Goal: Check status: Check status

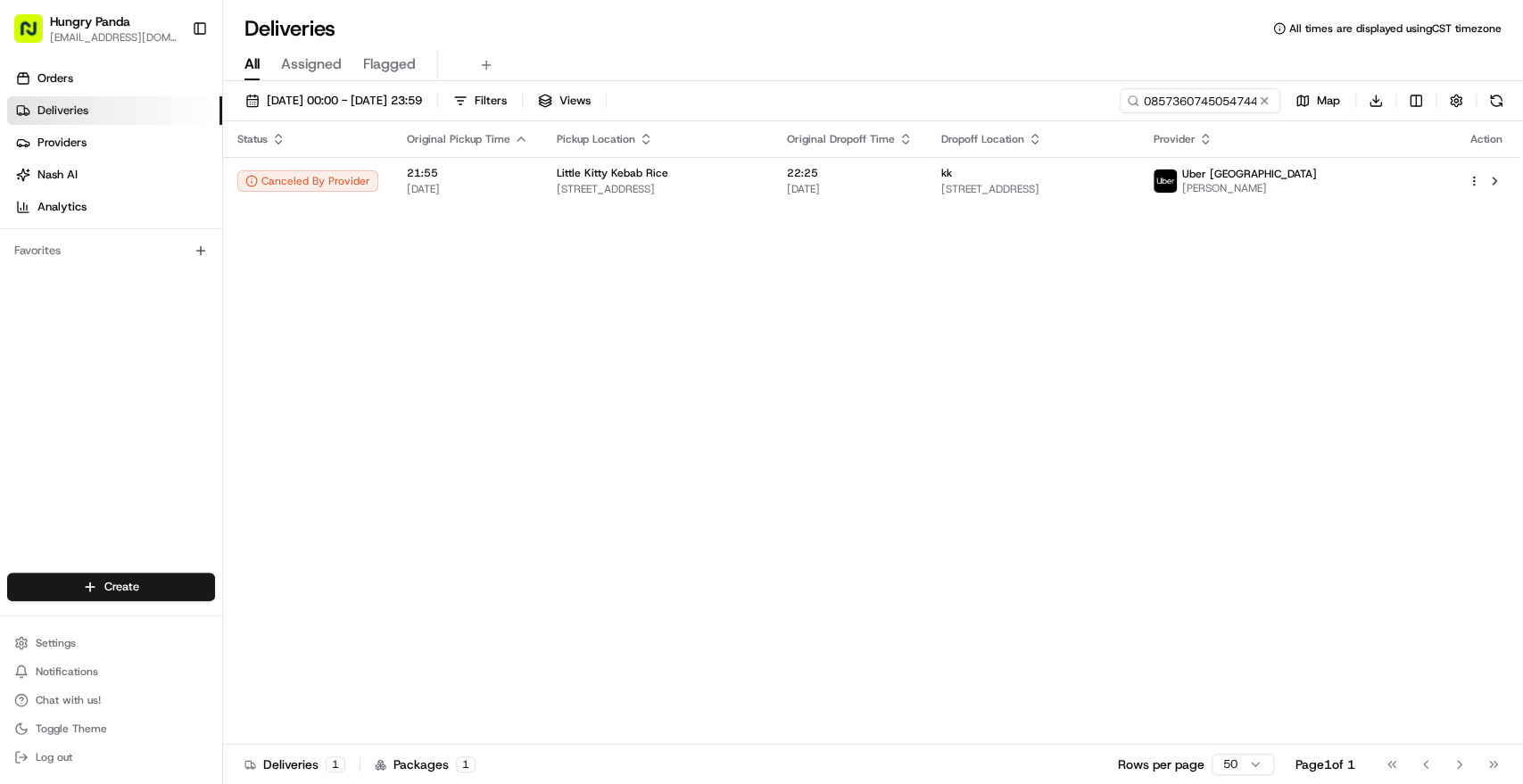
click at [1256, 96] on button at bounding box center [1263, 100] width 18 height 18
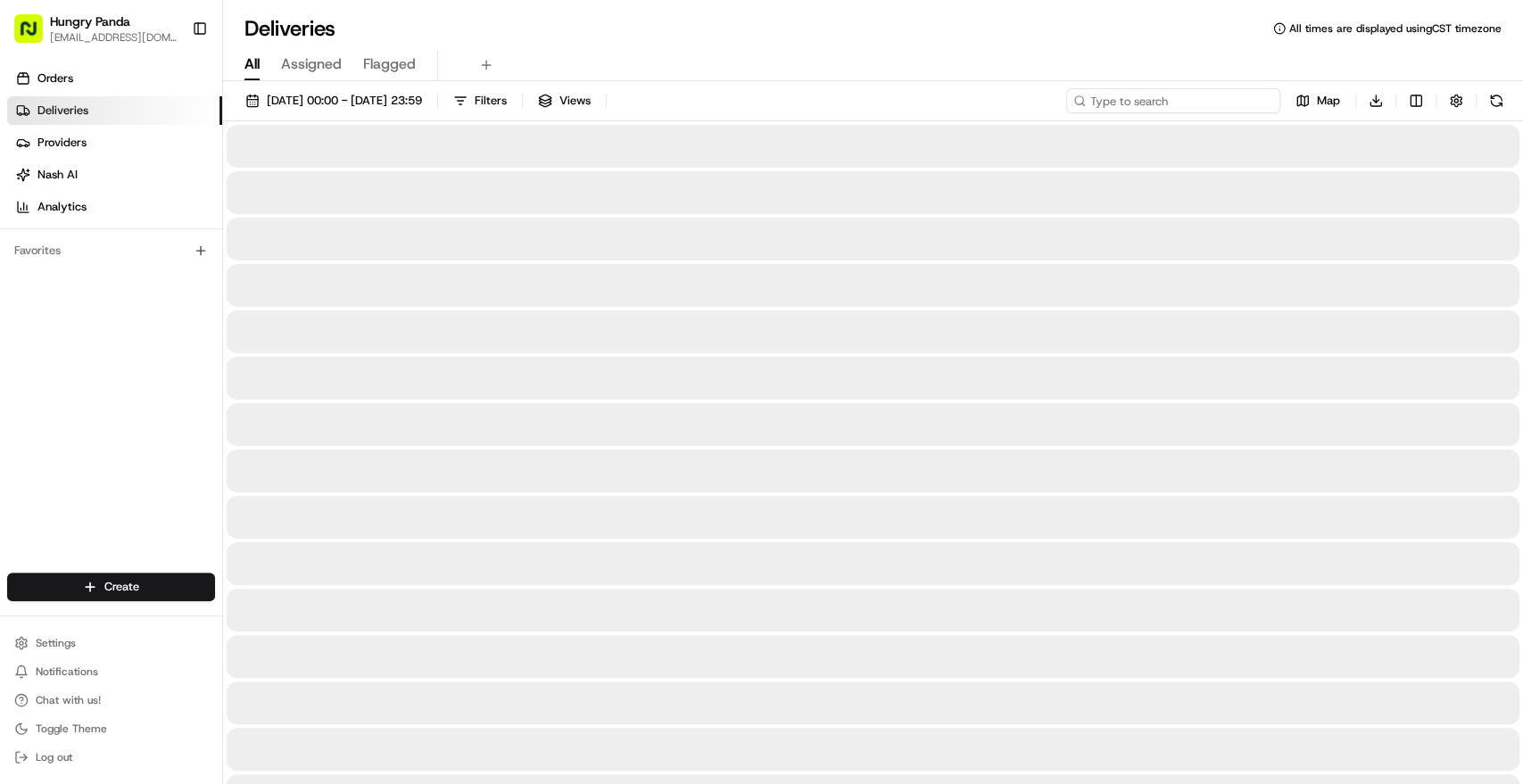
click at [1221, 98] on input at bounding box center [1173, 100] width 215 height 25
paste input "645935348515176813182"
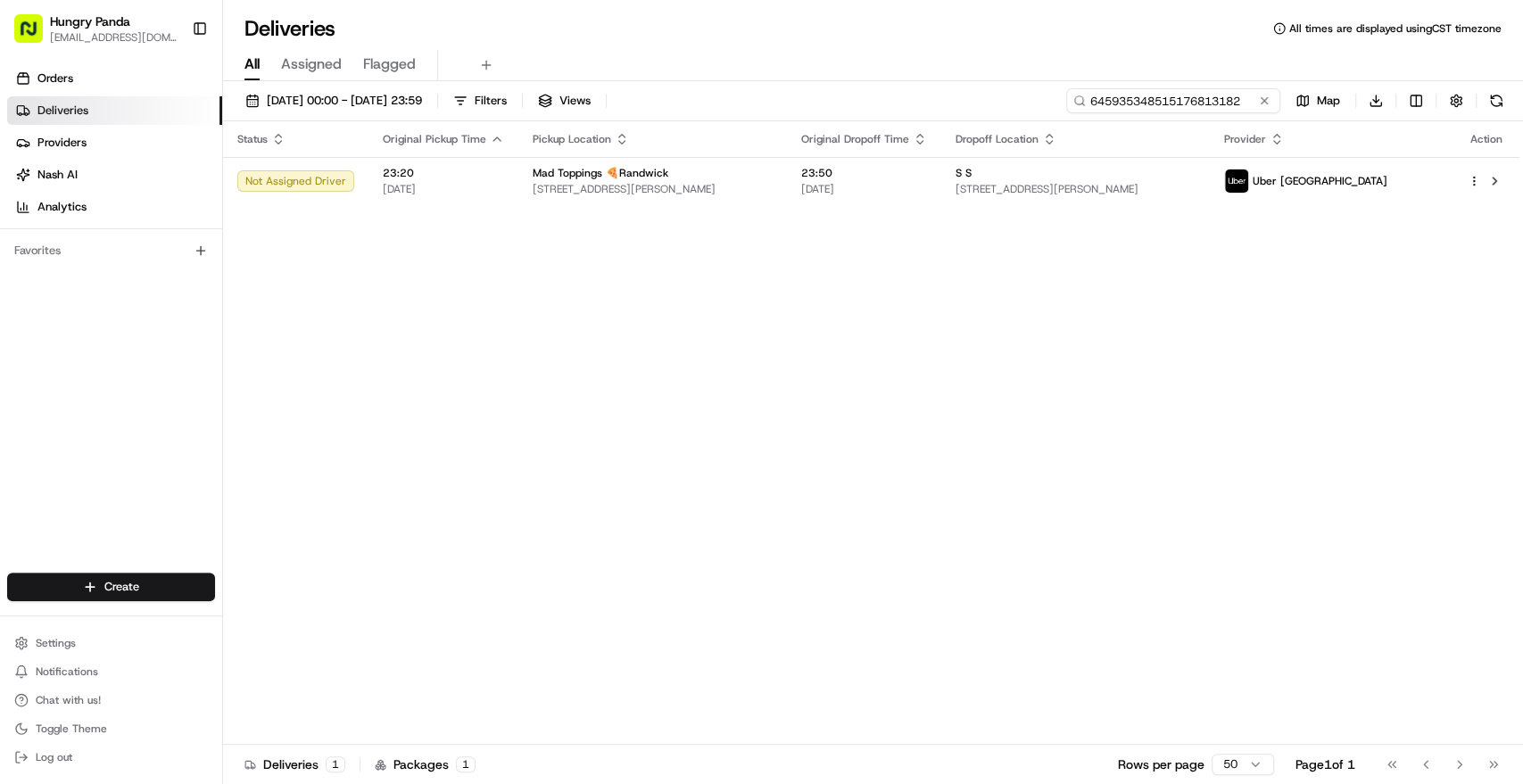
type input "645935348515176813182"
click at [601, 209] on div "Status Original Pickup Time Pickup Location Original Dropoff Time Dropoff Locat…" at bounding box center [871, 433] width 1296 height 623
click at [590, 178] on span "Mad Toppings 🍕Randwick" at bounding box center [600, 172] width 136 height 14
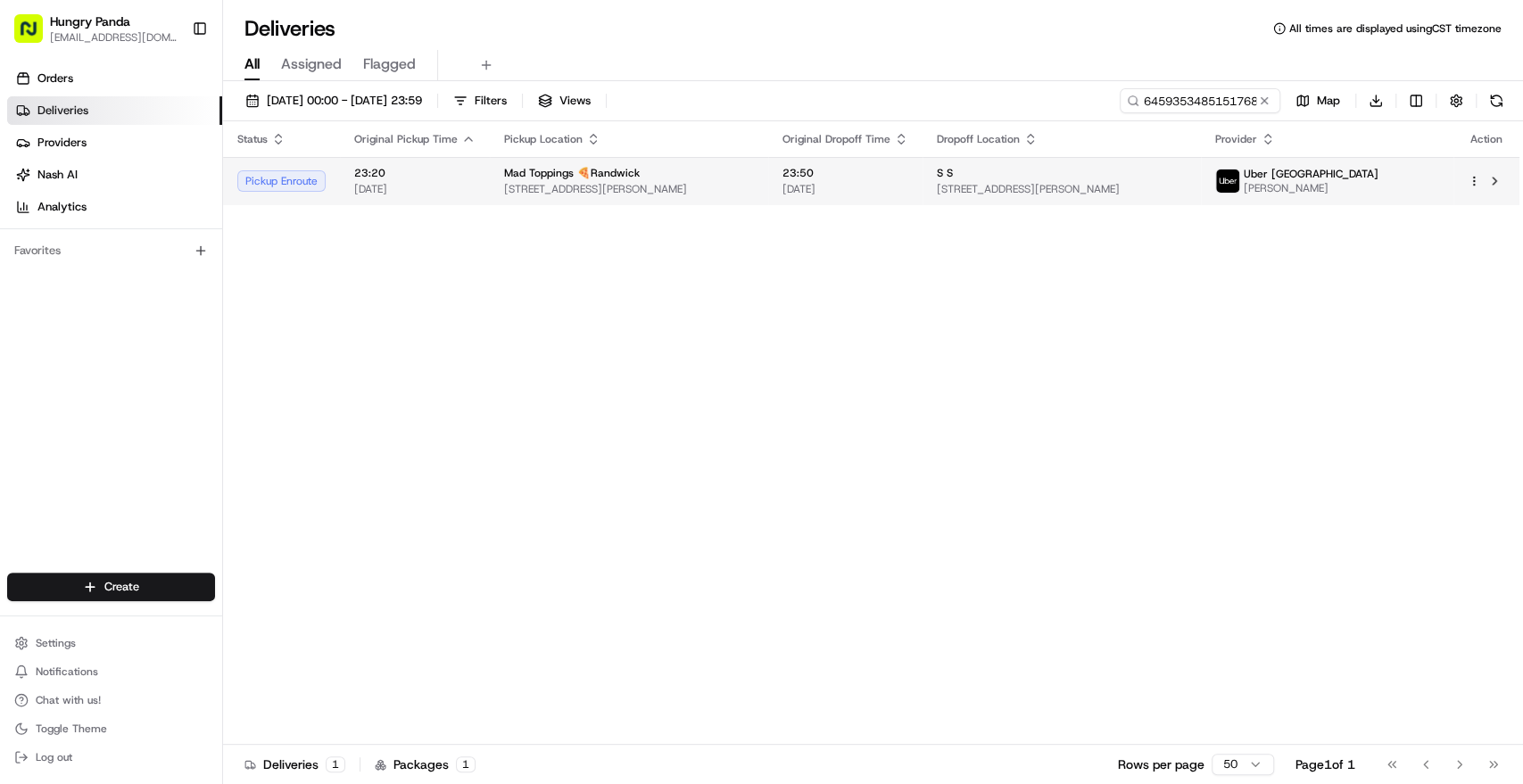
click at [470, 192] on span "[DATE]" at bounding box center [414, 189] width 121 height 14
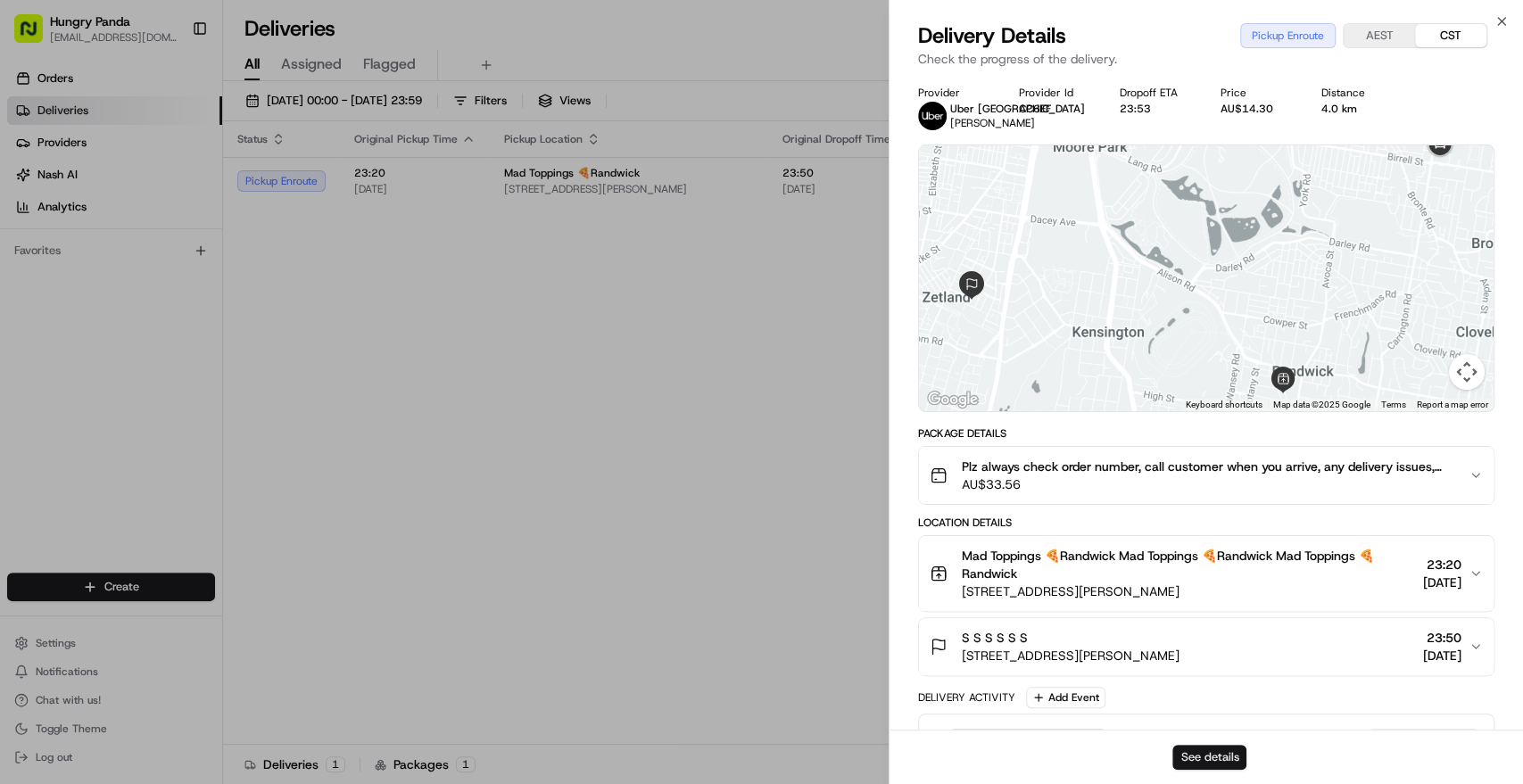
click at [1204, 762] on button "See details" at bounding box center [1210, 756] width 74 height 25
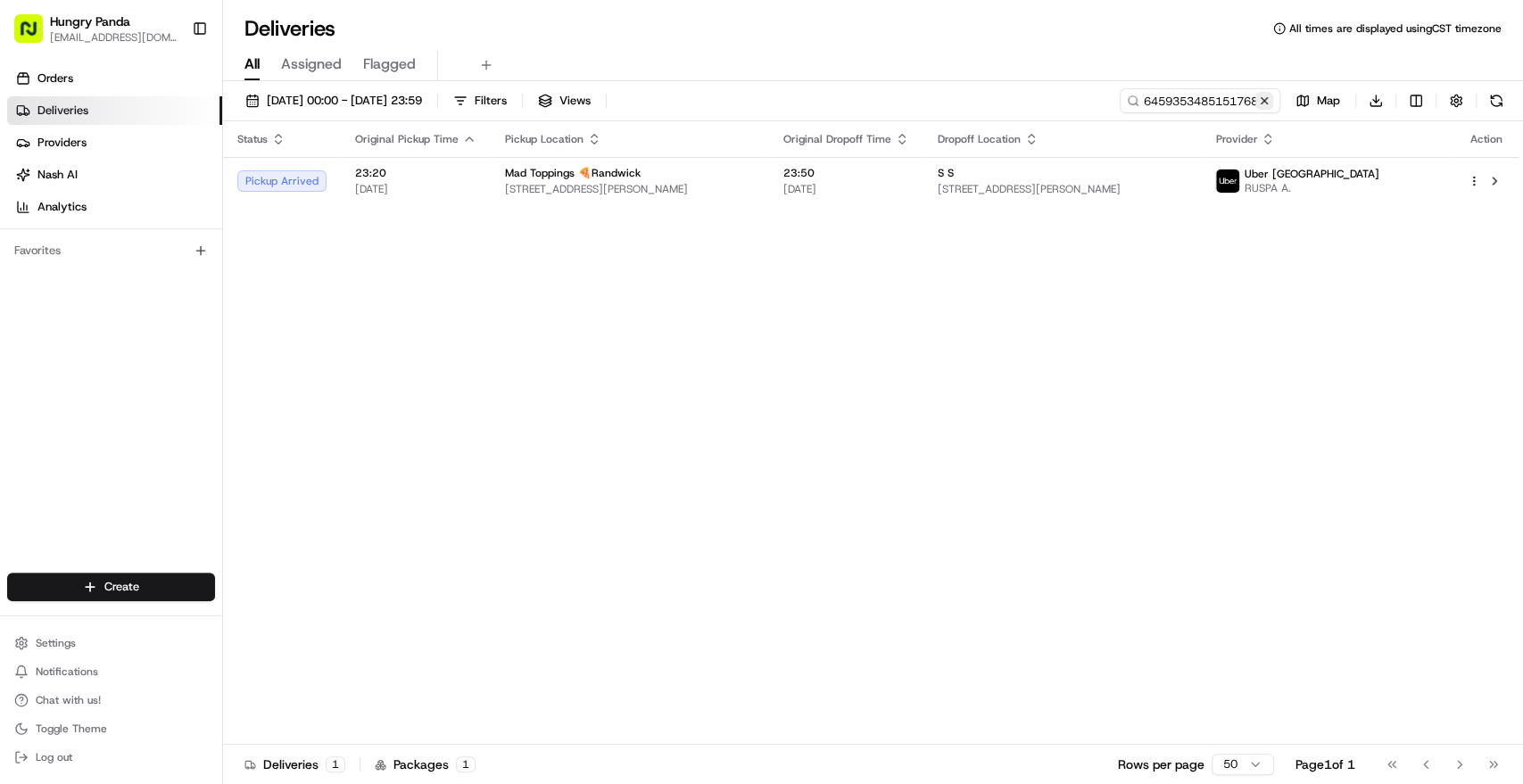
click at [1270, 99] on button at bounding box center [1263, 100] width 18 height 18
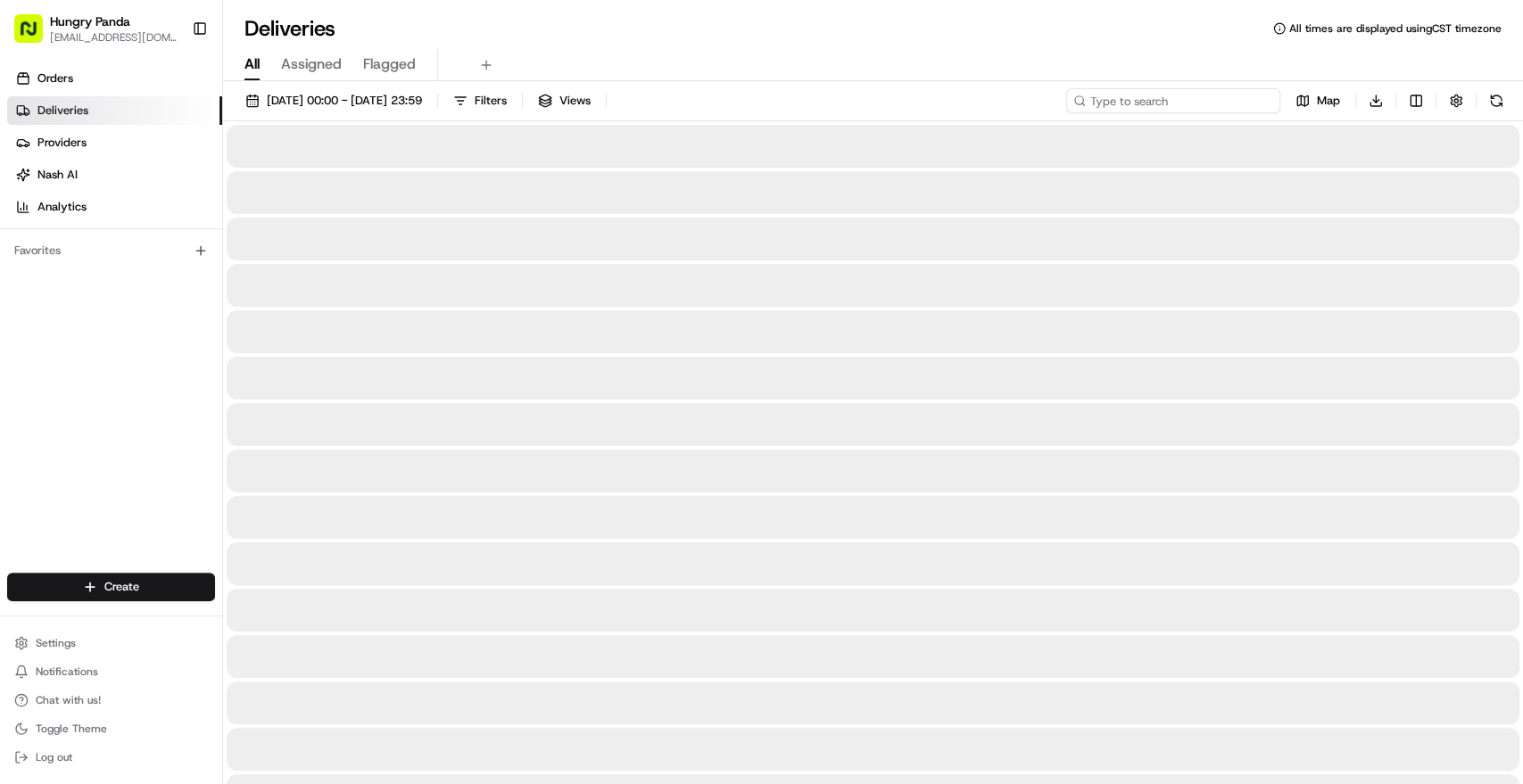
click at [1201, 99] on input at bounding box center [1173, 100] width 215 height 25
paste input "645935348515176813182"
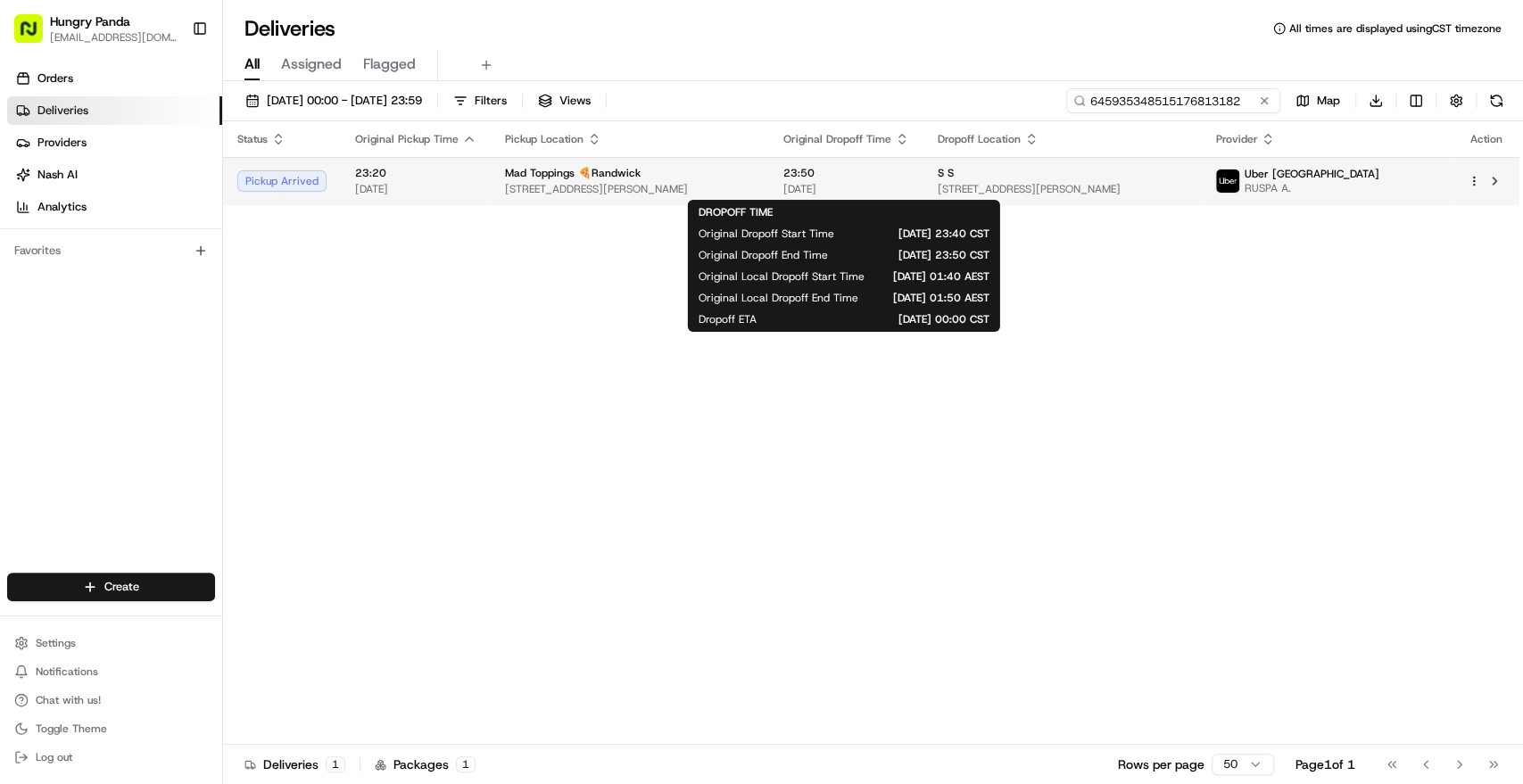
type input "645935348515176813182"
click at [844, 186] on span "[DATE]" at bounding box center [846, 189] width 126 height 14
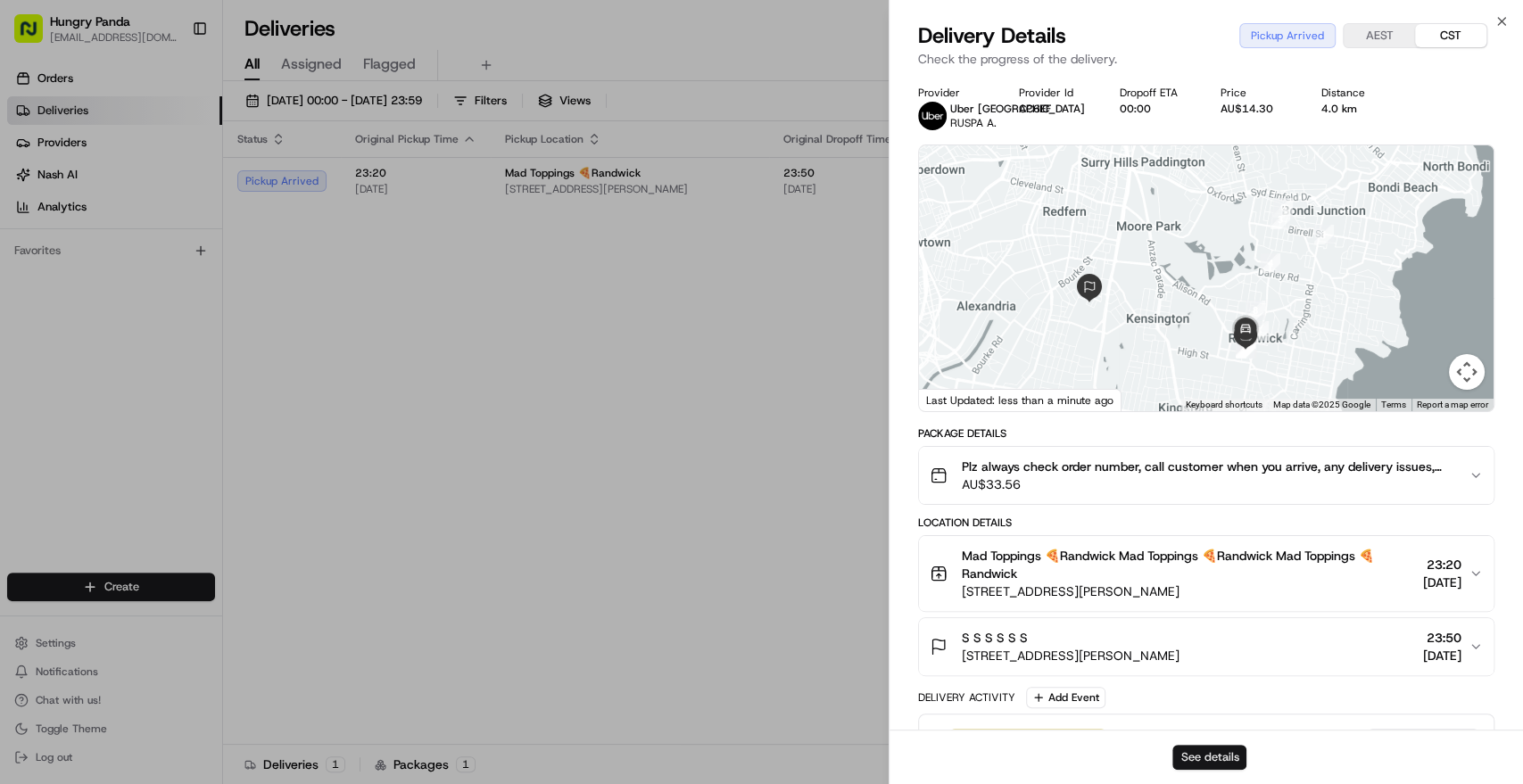
click at [1199, 749] on button "See details" at bounding box center [1210, 756] width 74 height 25
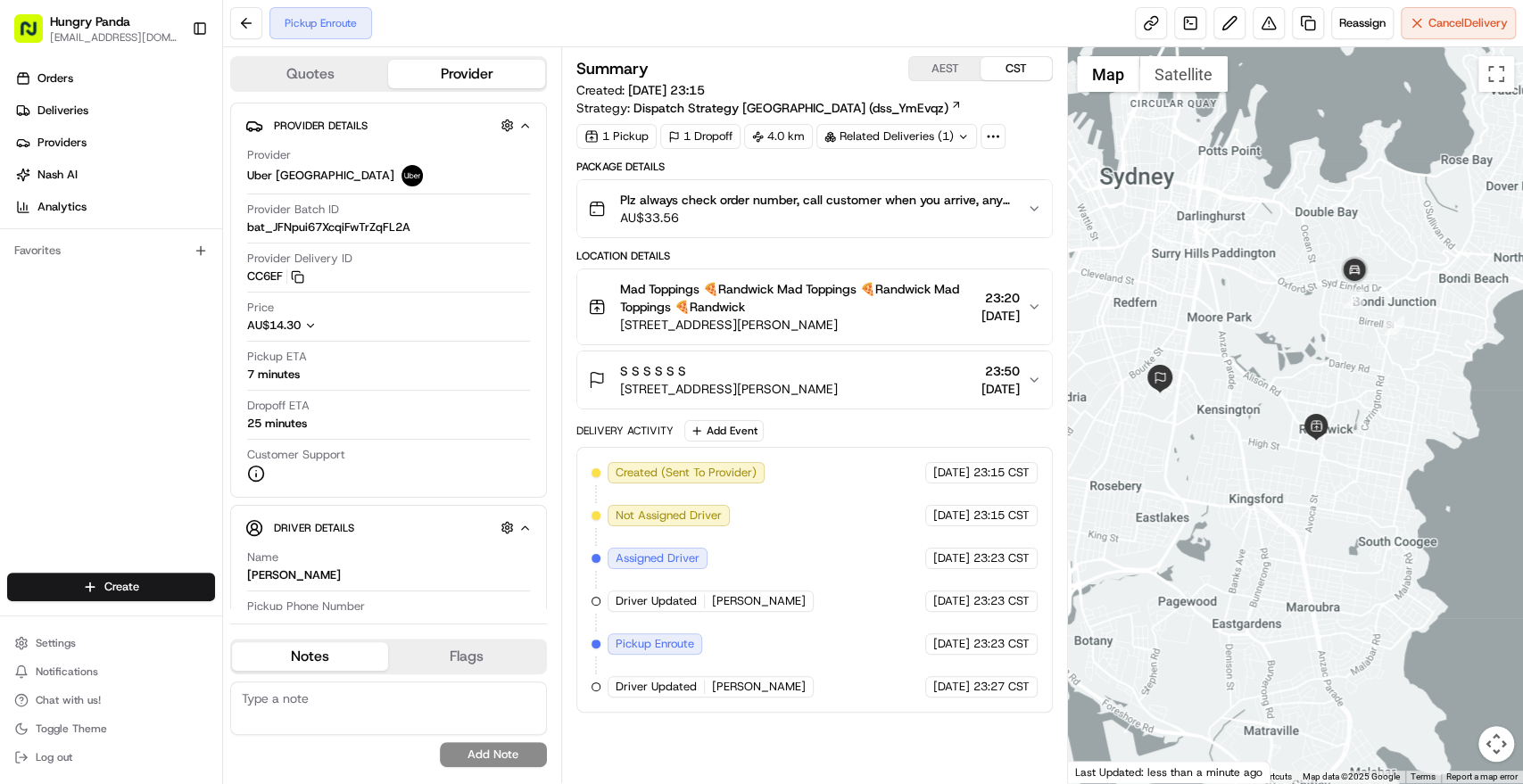
drag, startPoint x: 1267, startPoint y: 437, endPoint x: 1241, endPoint y: 434, distance: 26.2
click at [1241, 434] on div at bounding box center [1296, 415] width 455 height 736
